Goal: Transaction & Acquisition: Purchase product/service

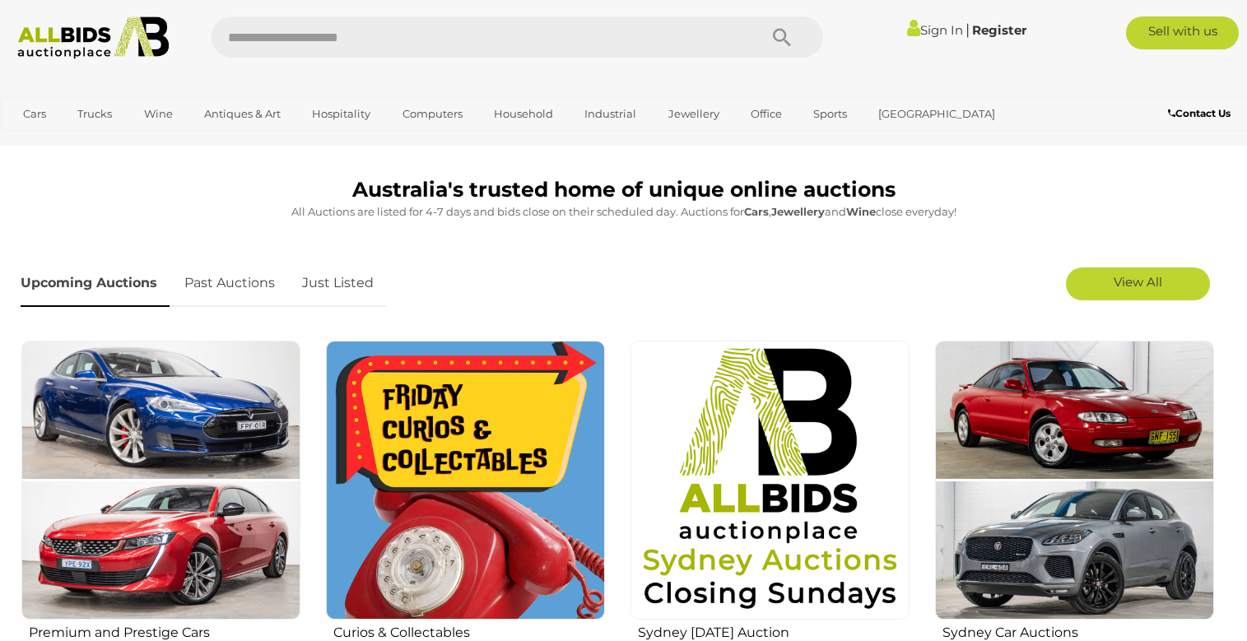
scroll to position [494, 0]
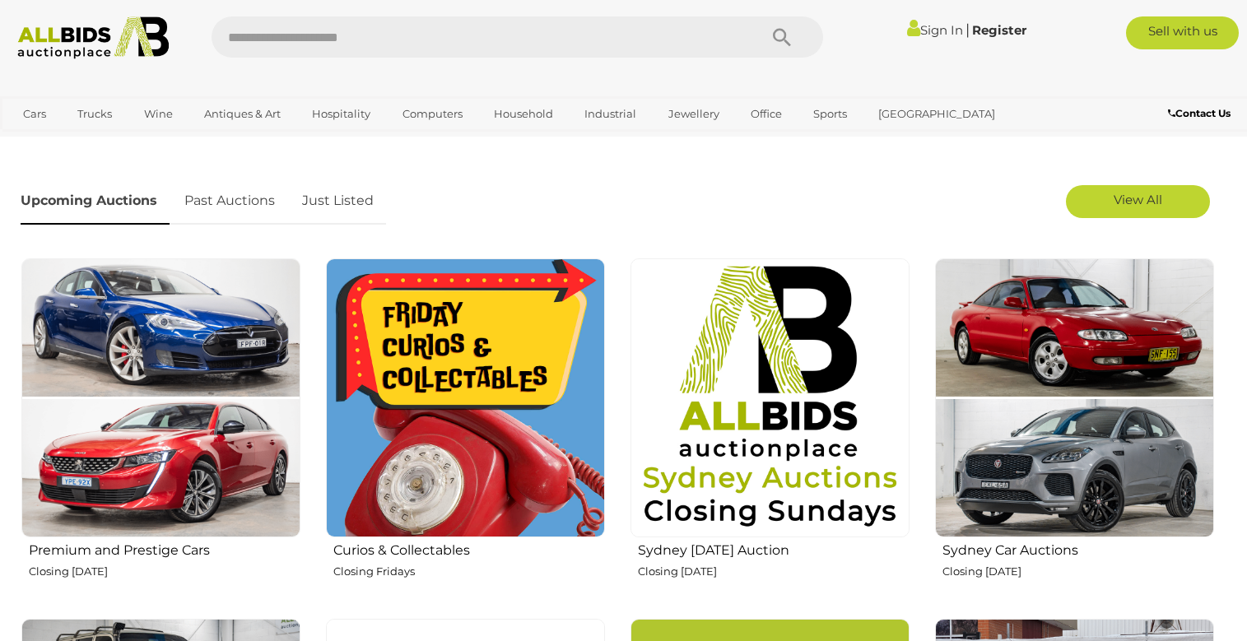
click at [441, 550] on h2 "Curios & Collectables" at bounding box center [469, 548] width 272 height 19
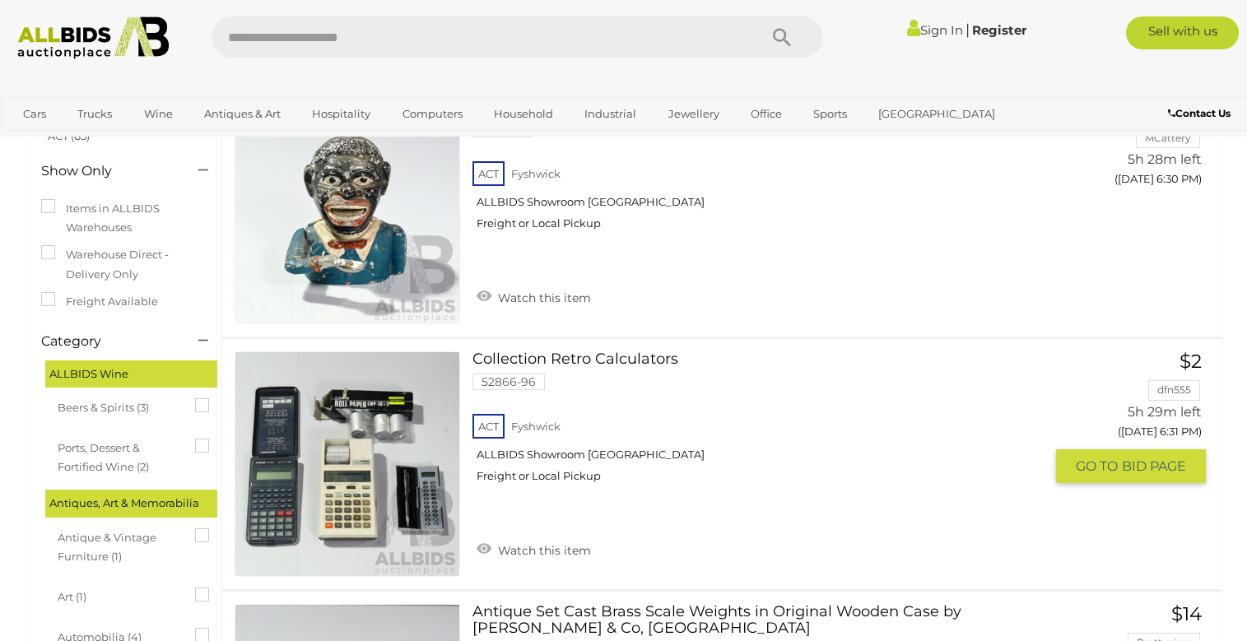
scroll to position [329, 0]
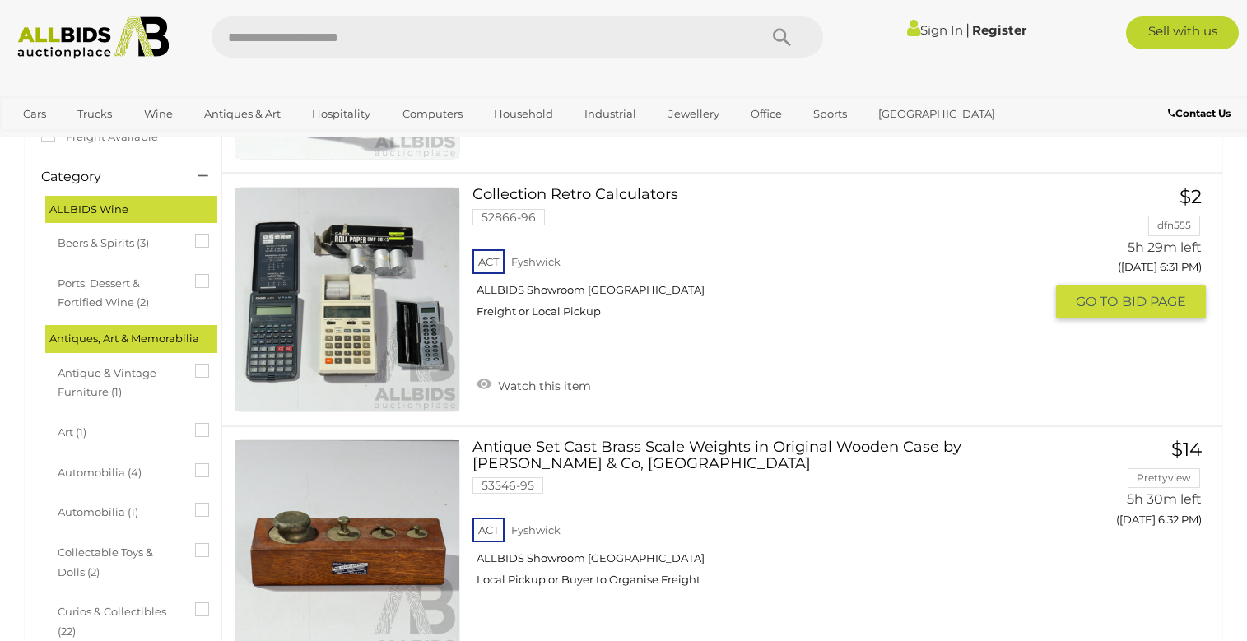
click at [294, 384] on img at bounding box center [347, 300] width 224 height 224
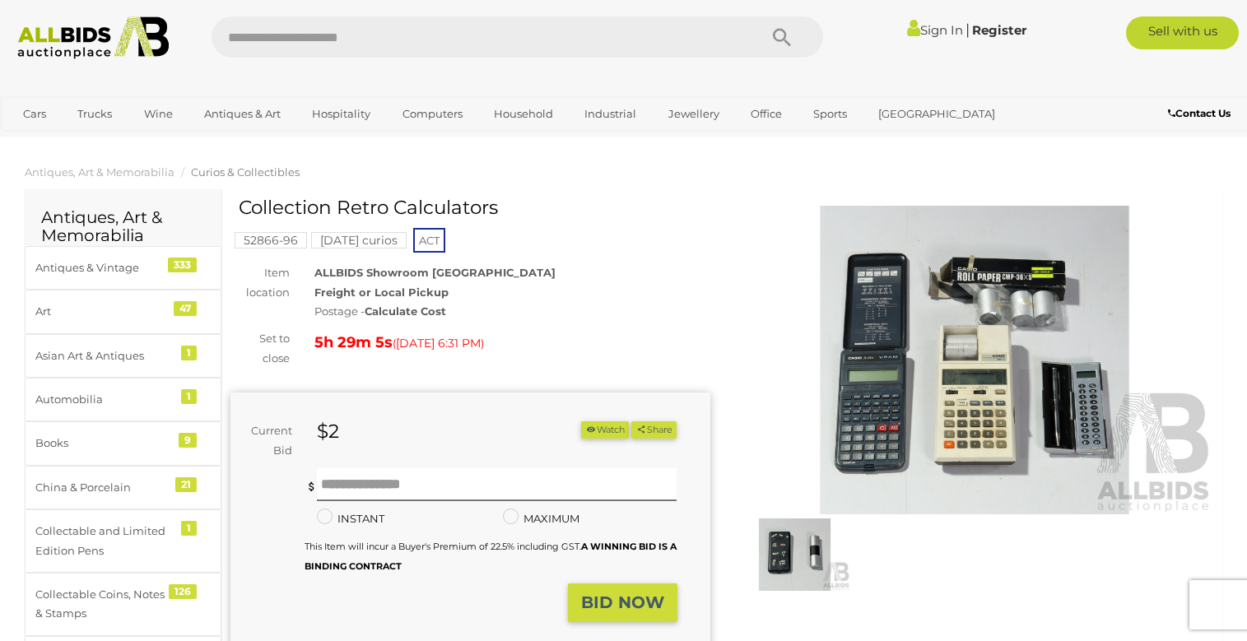
click at [863, 447] on img at bounding box center [975, 360] width 480 height 309
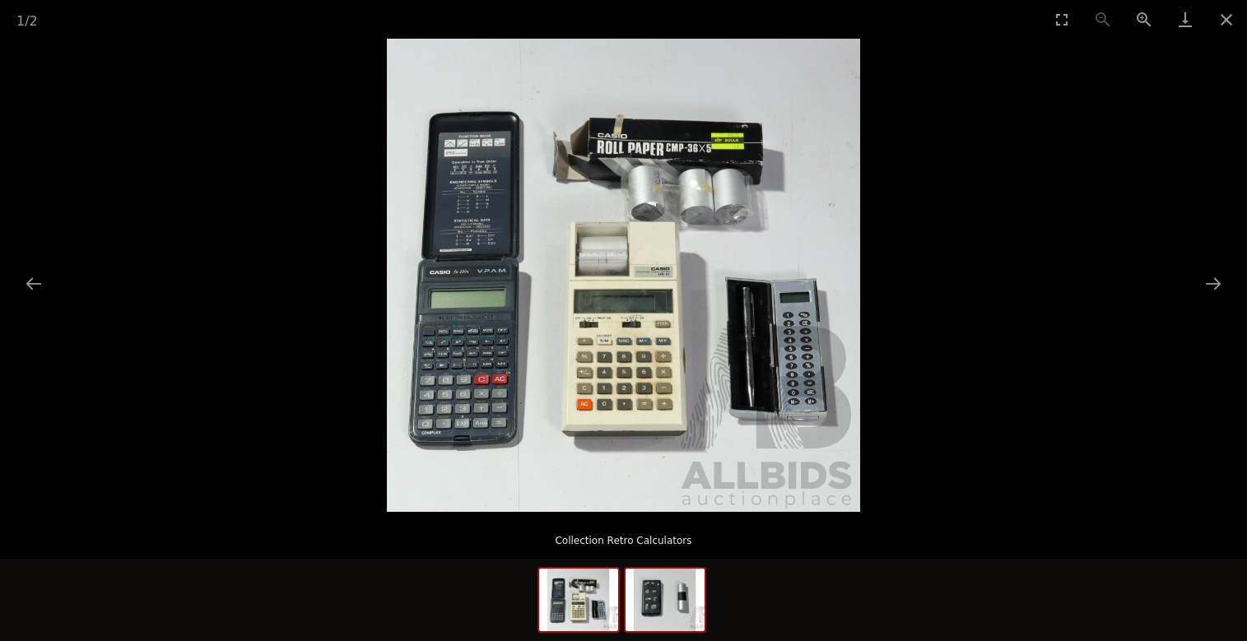
click at [654, 613] on img at bounding box center [665, 600] width 79 height 63
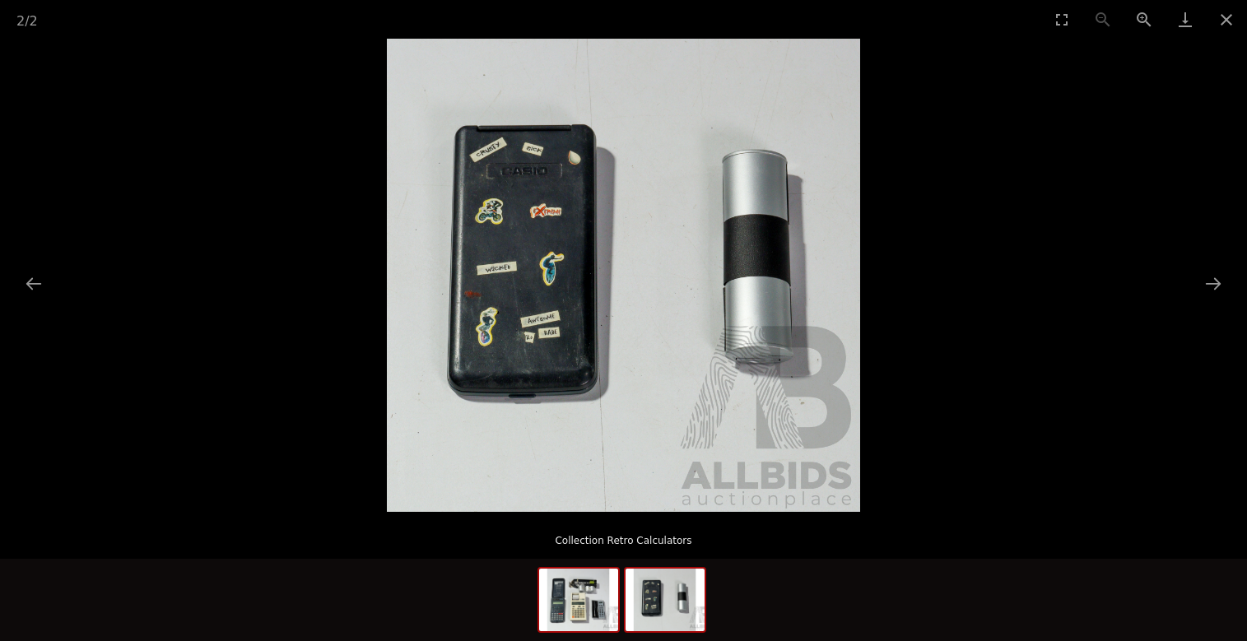
click at [575, 594] on img at bounding box center [578, 600] width 79 height 63
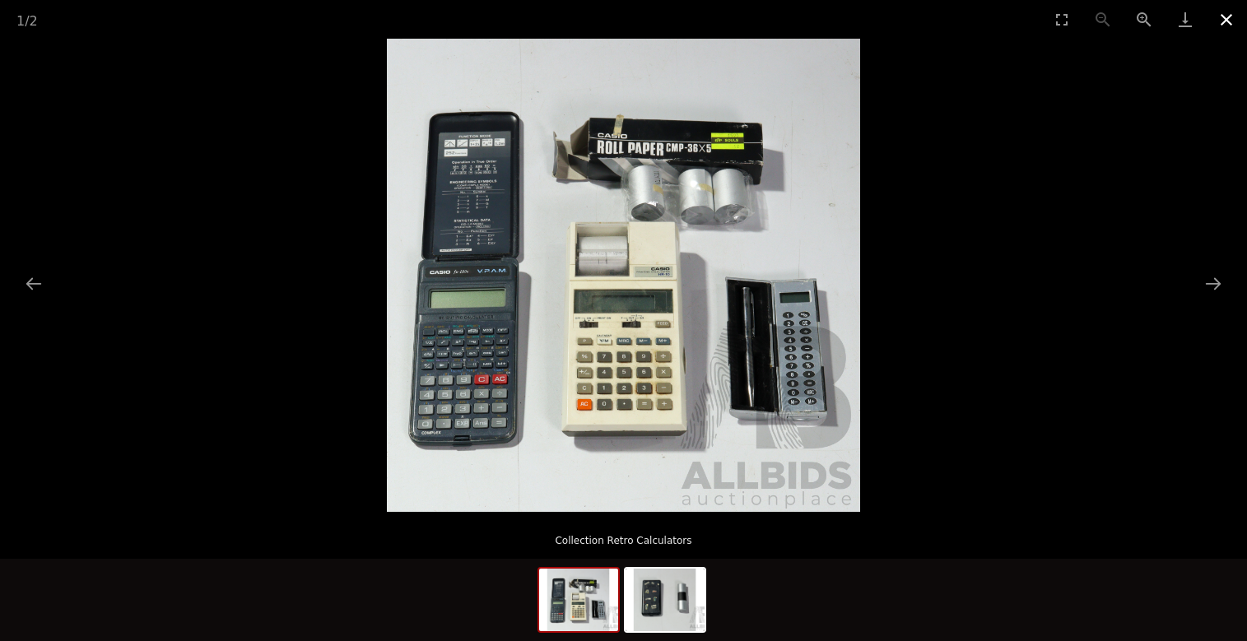
click at [1223, 16] on button "Close gallery" at bounding box center [1226, 19] width 41 height 39
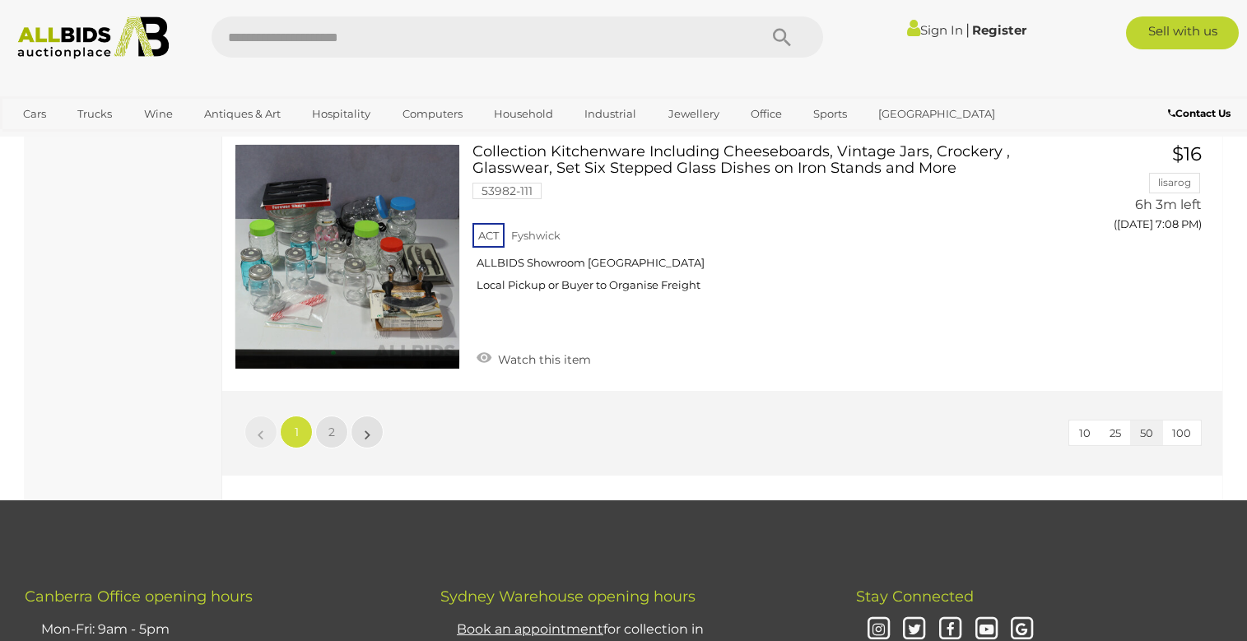
scroll to position [12517, 0]
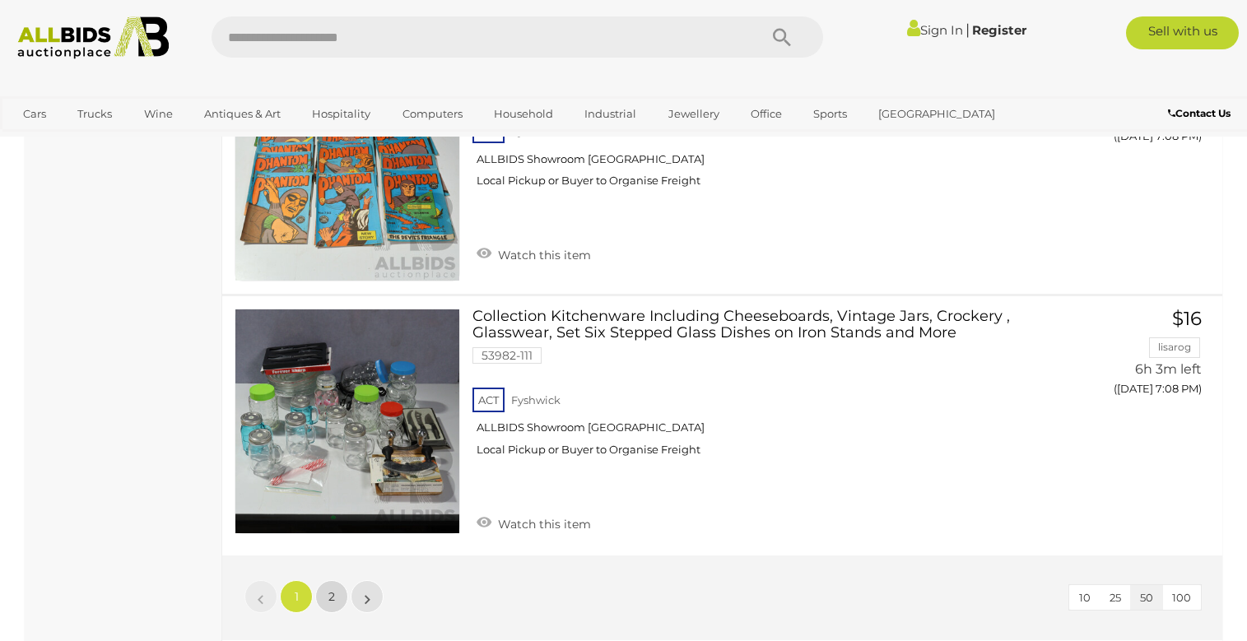
click at [333, 589] on span "2" at bounding box center [331, 596] width 7 height 15
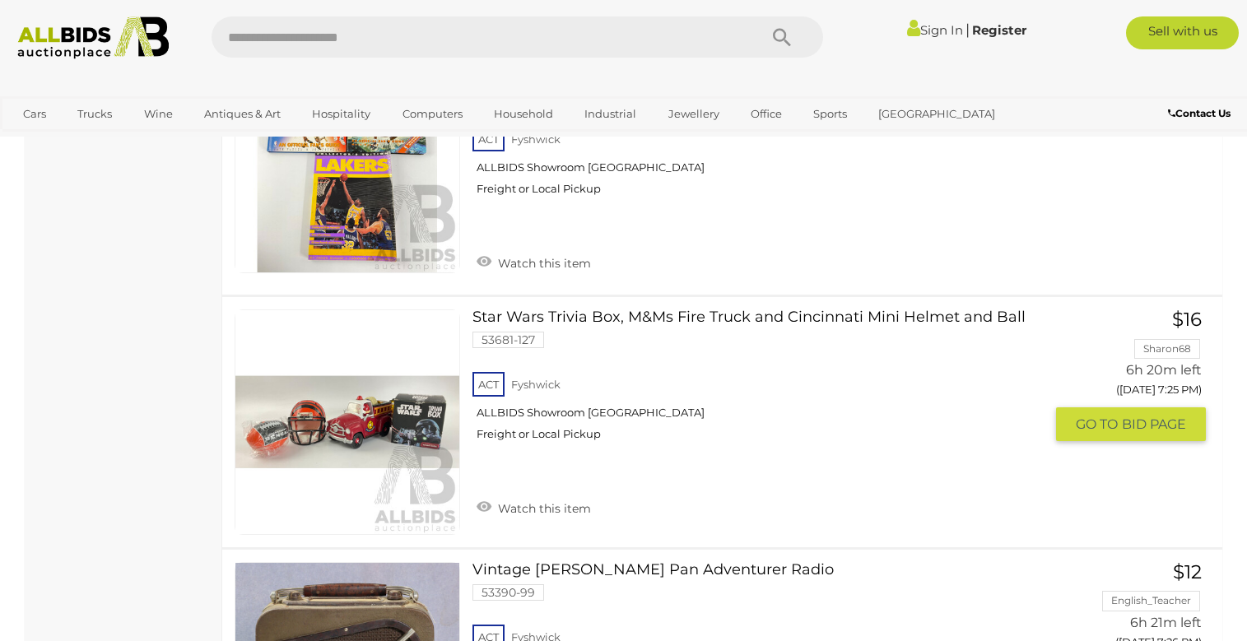
scroll to position [4611, 0]
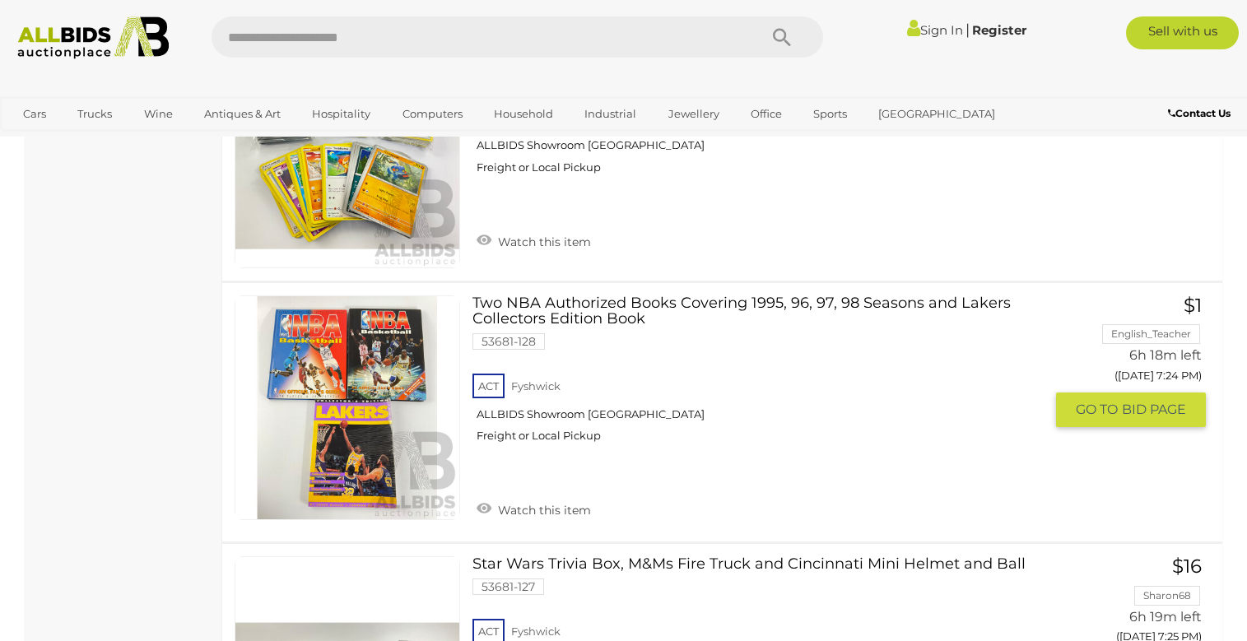
click at [551, 296] on link "Two NBA Authorized Books Covering 1995, 96, 97, 98 Seasons and Lakers Collector…" at bounding box center [764, 376] width 559 height 161
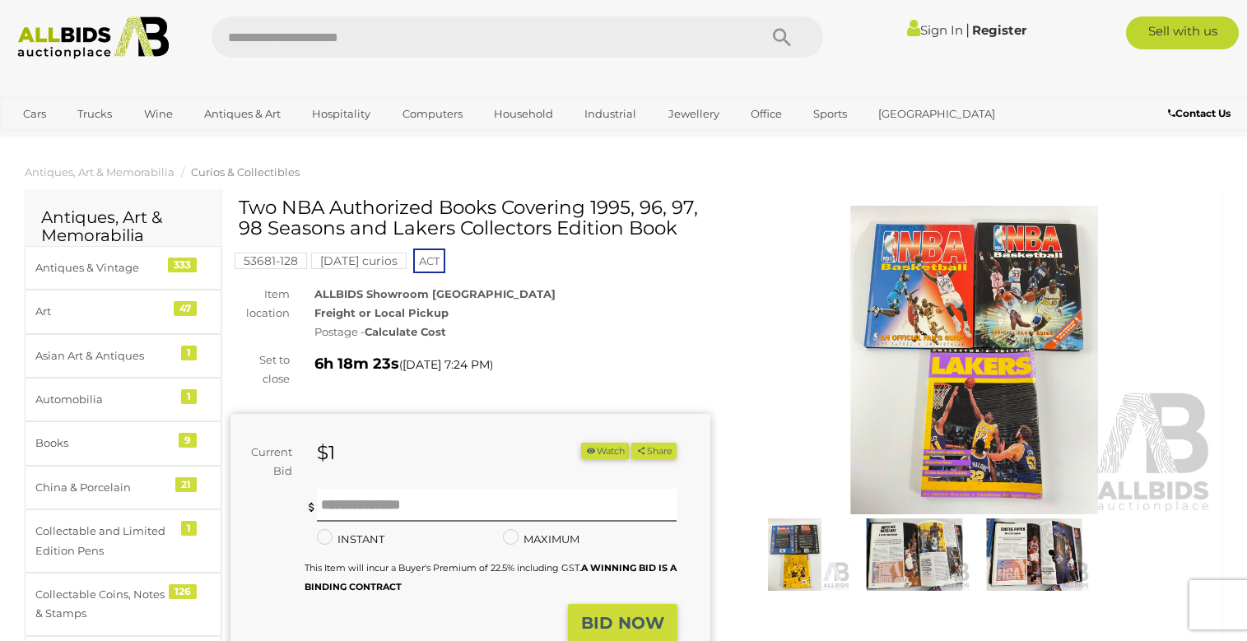
scroll to position [82, 0]
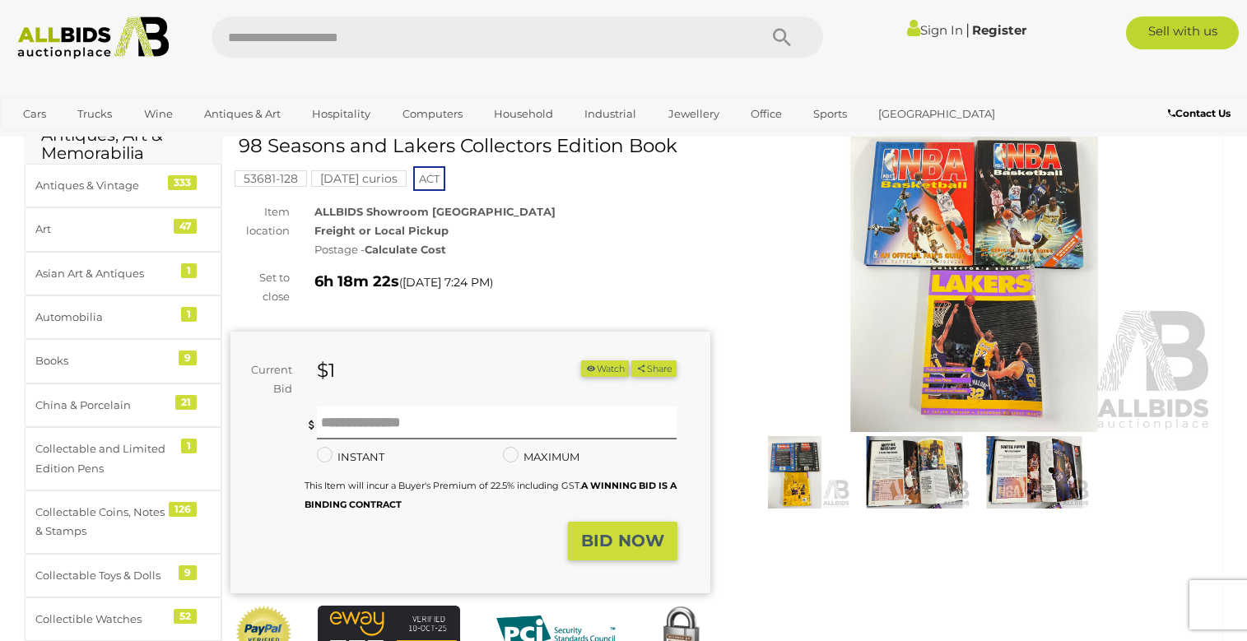
click at [929, 464] on img at bounding box center [915, 472] width 112 height 72
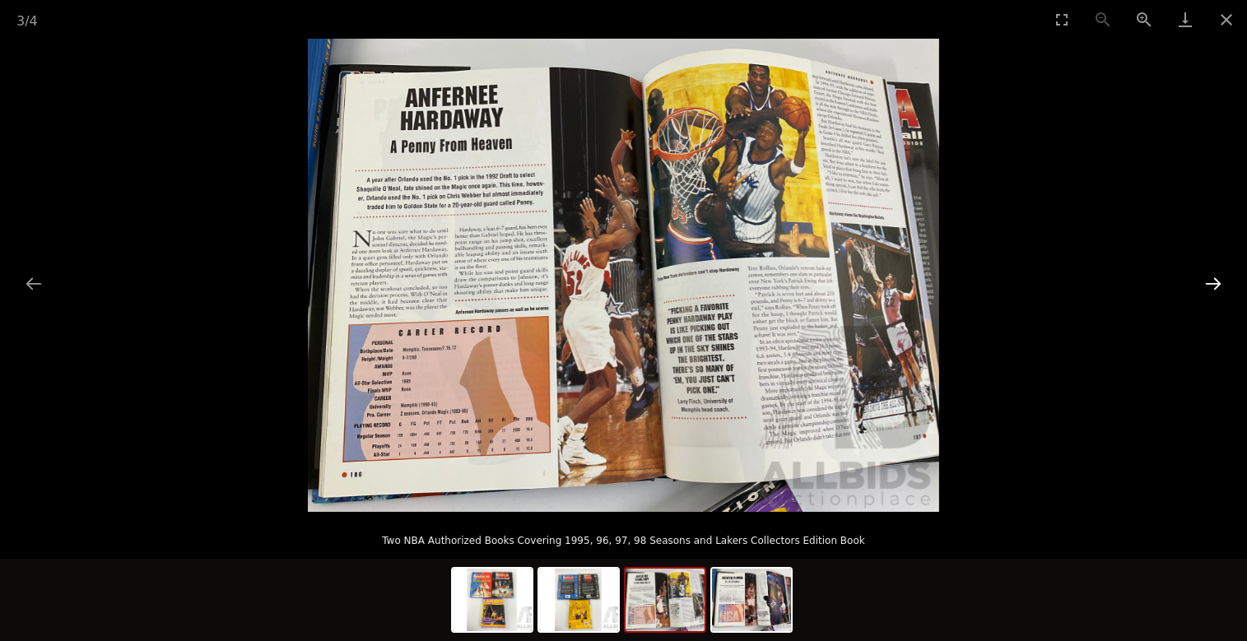
click at [1210, 268] on button "Next slide" at bounding box center [1213, 284] width 35 height 32
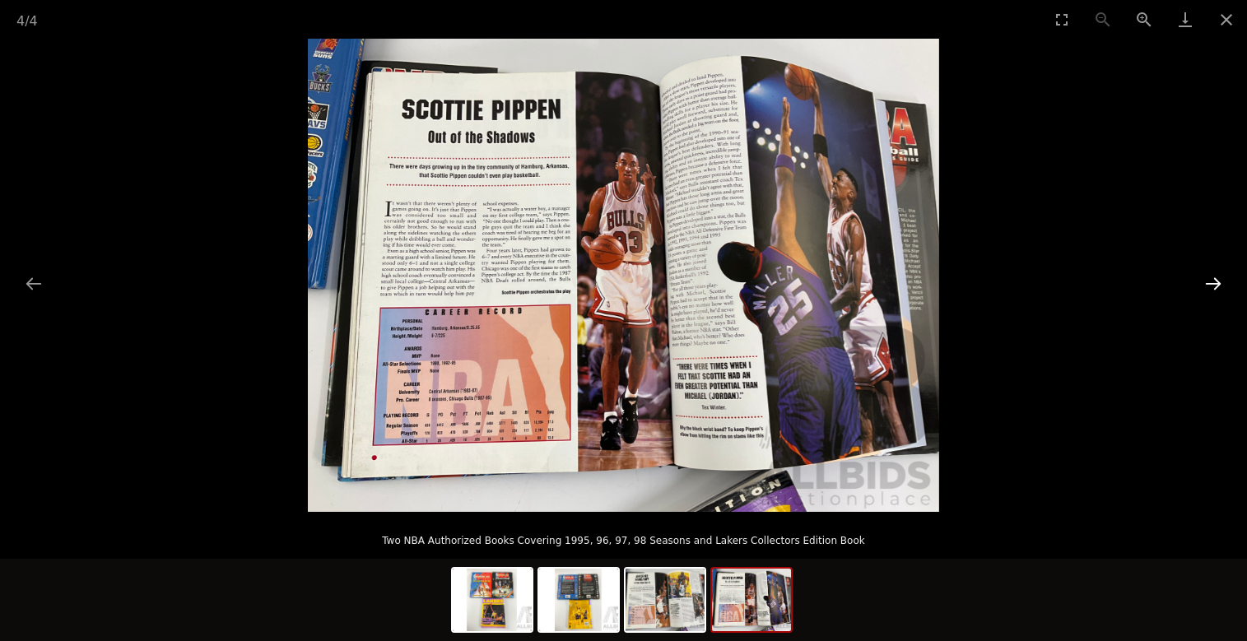
click at [1211, 275] on button "Next slide" at bounding box center [1213, 284] width 35 height 32
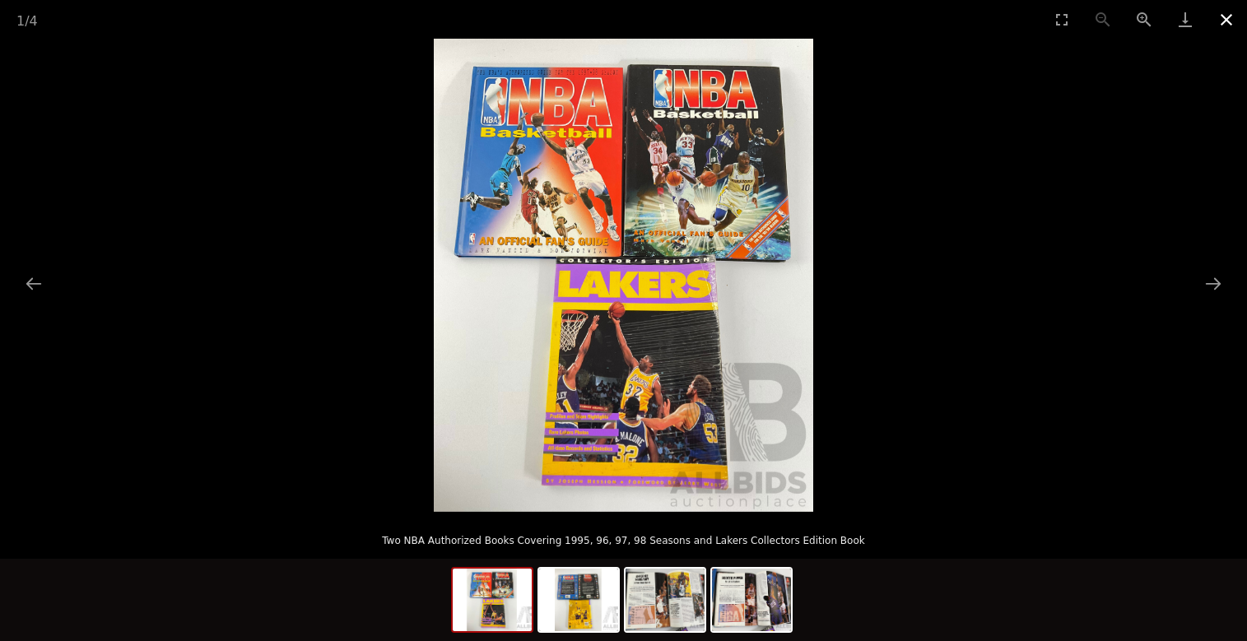
click at [1223, 17] on button "Close gallery" at bounding box center [1226, 19] width 41 height 39
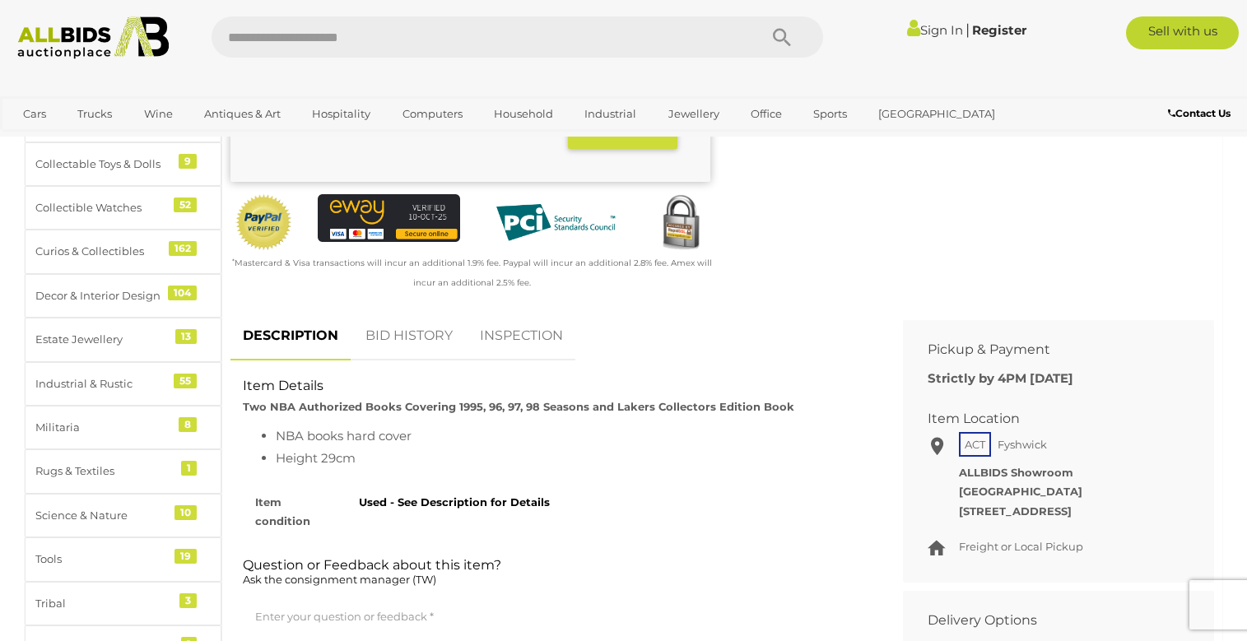
scroll to position [412, 0]
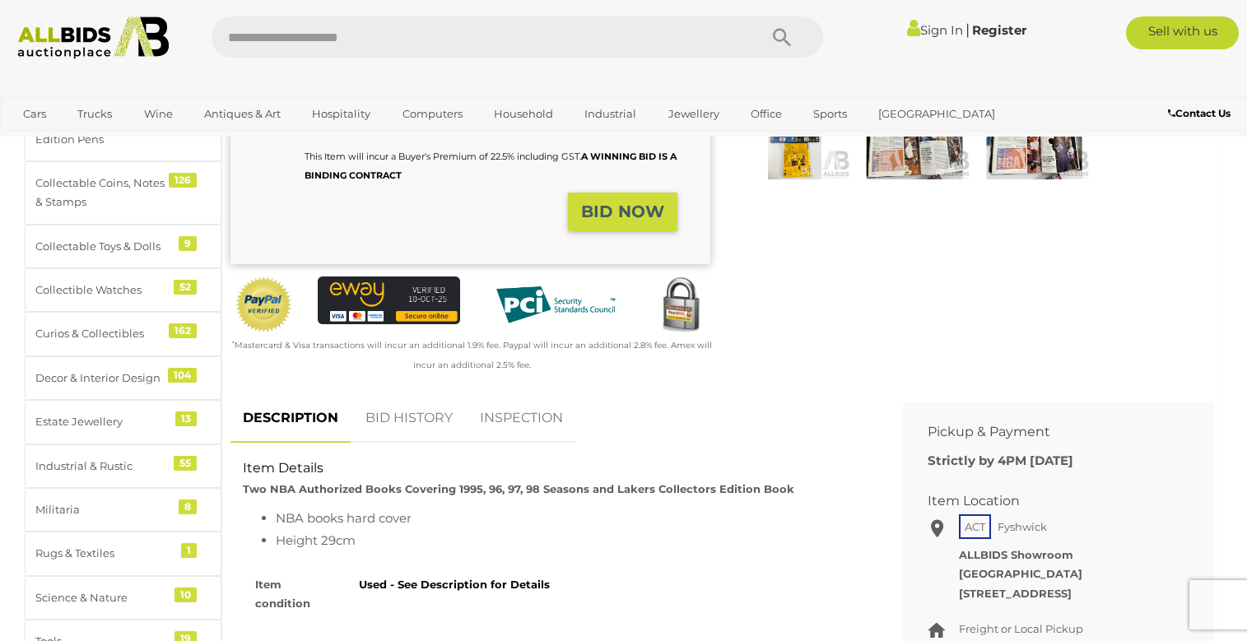
click at [775, 296] on div "Warranty Charity )" at bounding box center [722, 90] width 1008 height 608
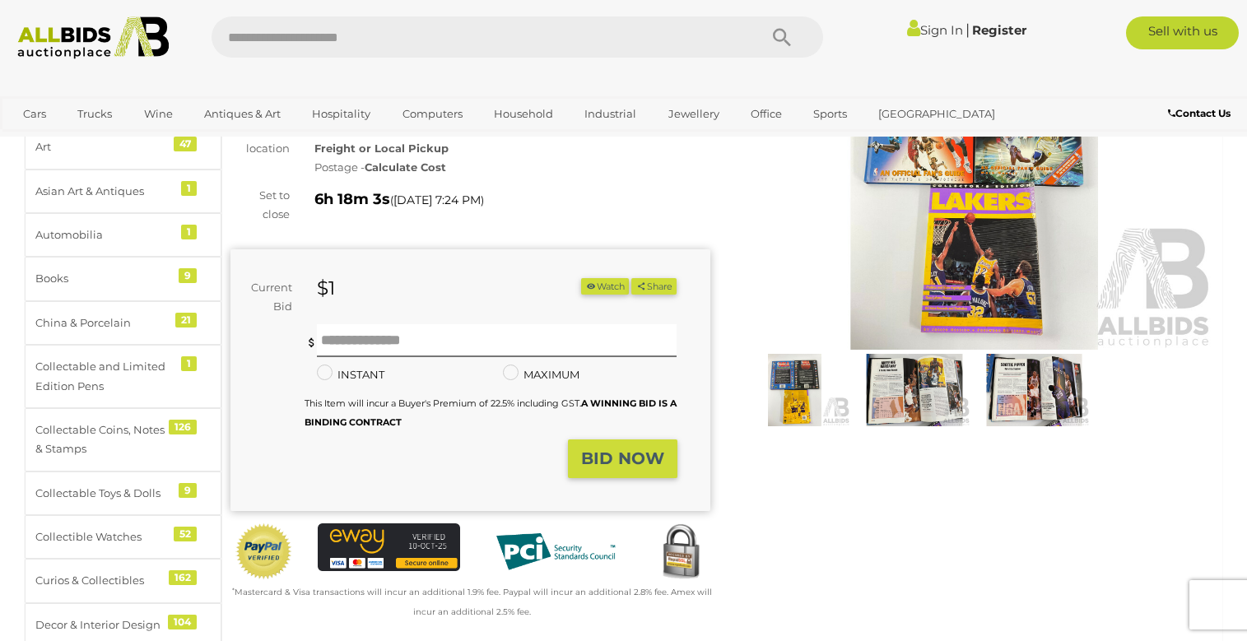
scroll to position [0, 0]
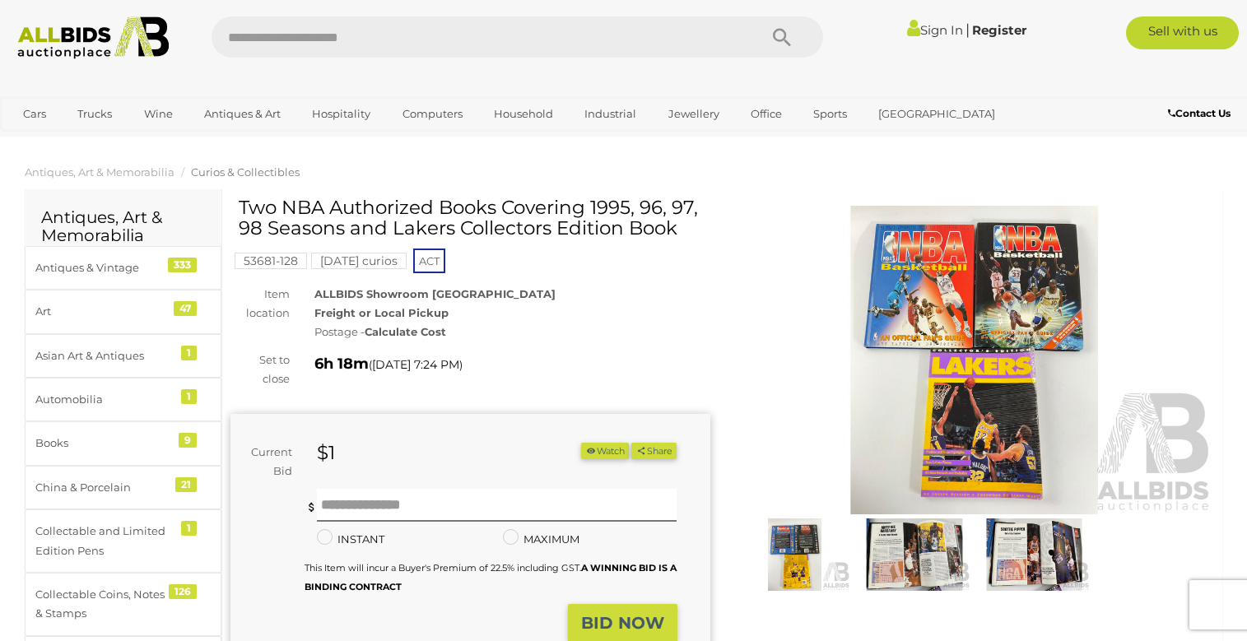
click at [935, 27] on link "Sign In" at bounding box center [935, 30] width 56 height 16
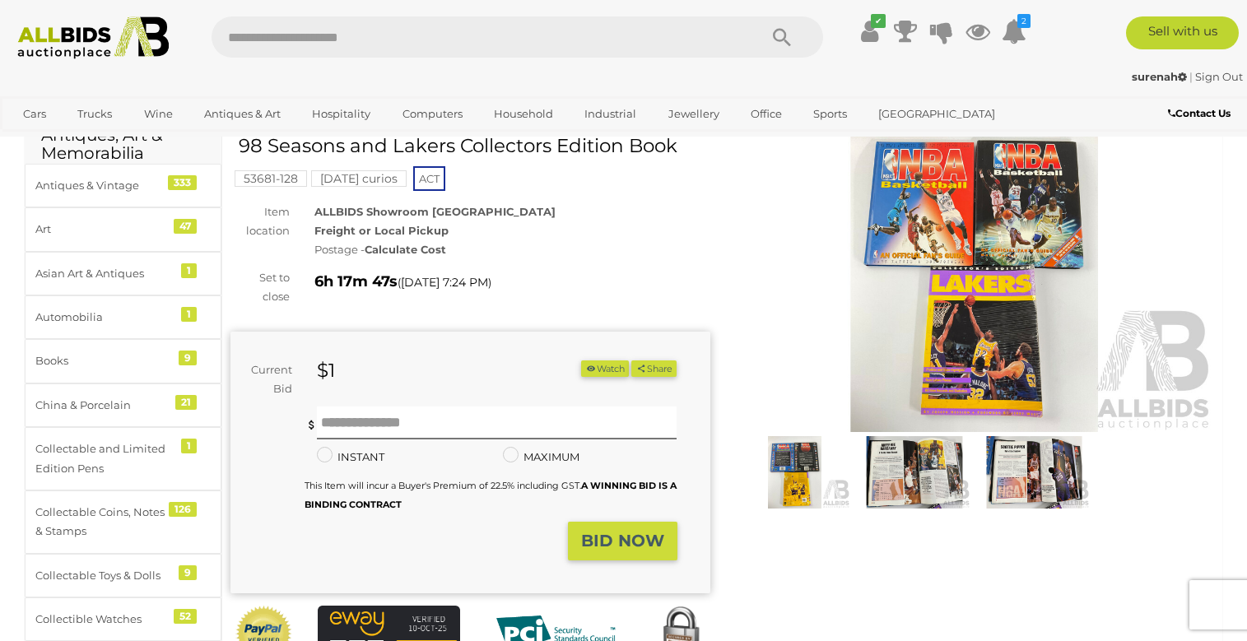
scroll to position [82, 0]
click at [808, 468] on img at bounding box center [795, 472] width 112 height 72
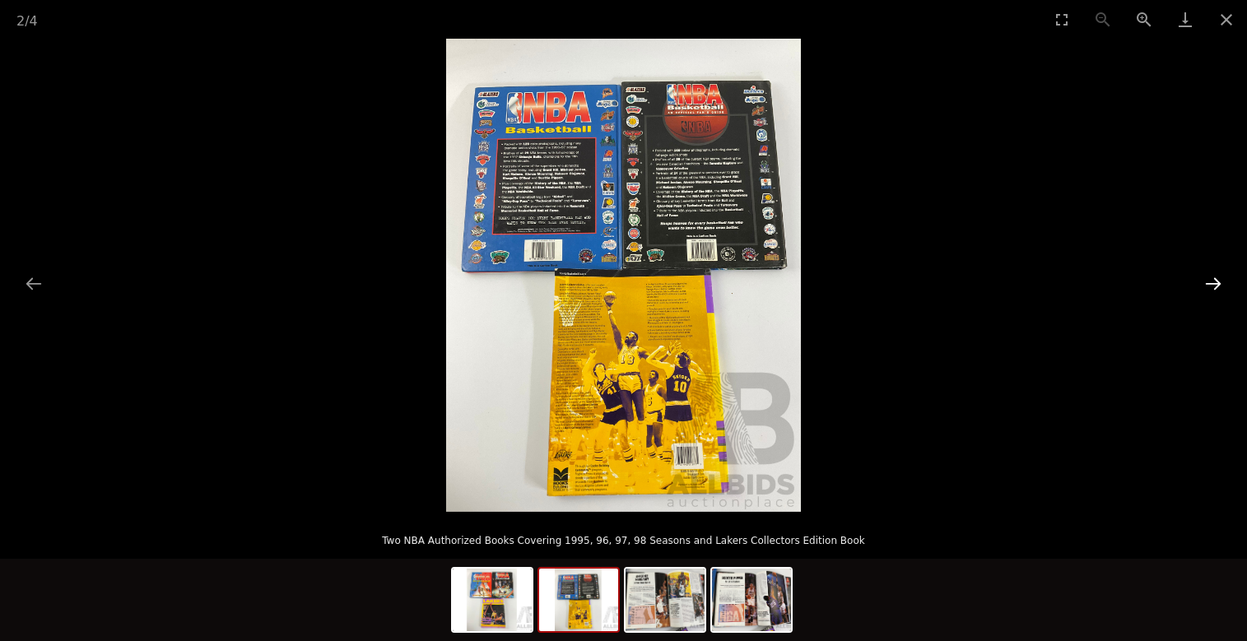
click at [1217, 283] on button "Next slide" at bounding box center [1213, 284] width 35 height 32
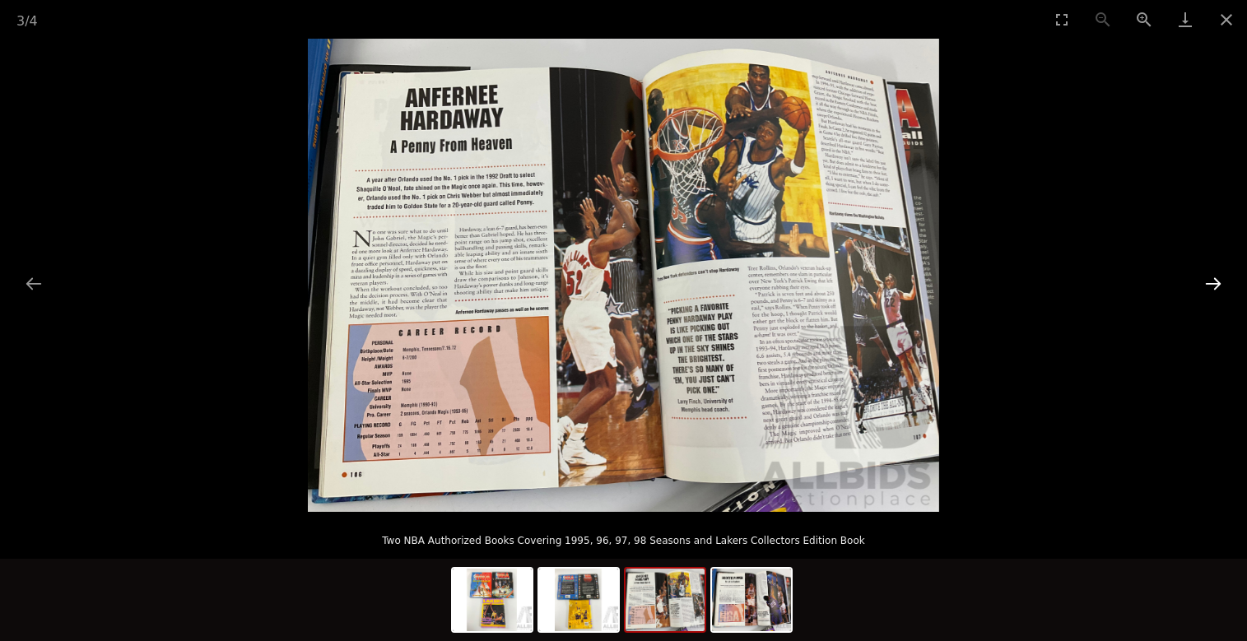
click at [1217, 283] on button "Next slide" at bounding box center [1213, 284] width 35 height 32
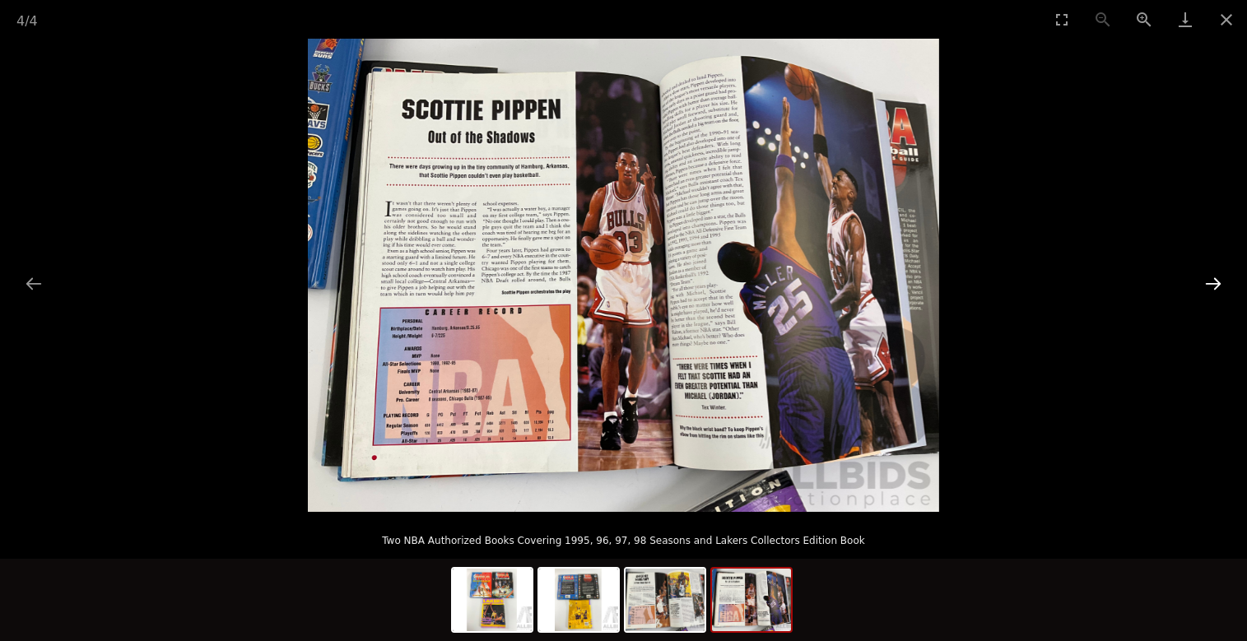
click at [1217, 284] on button "Next slide" at bounding box center [1213, 284] width 35 height 32
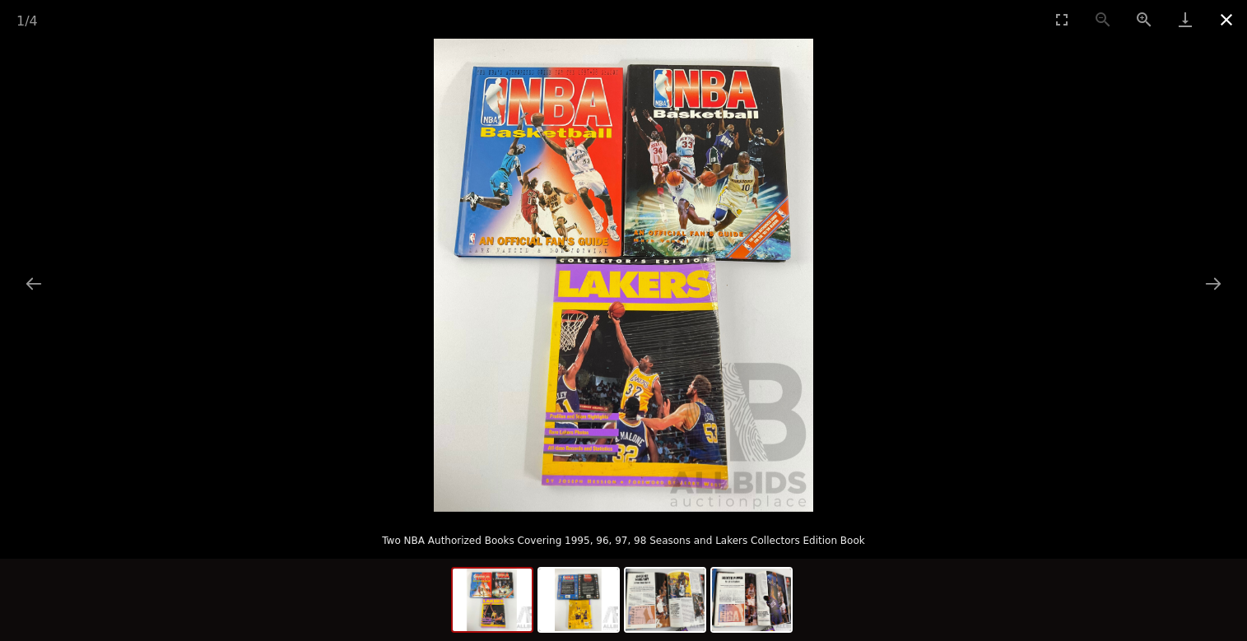
click at [1226, 11] on button "Close gallery" at bounding box center [1226, 19] width 41 height 39
